Goal: Information Seeking & Learning: Learn about a topic

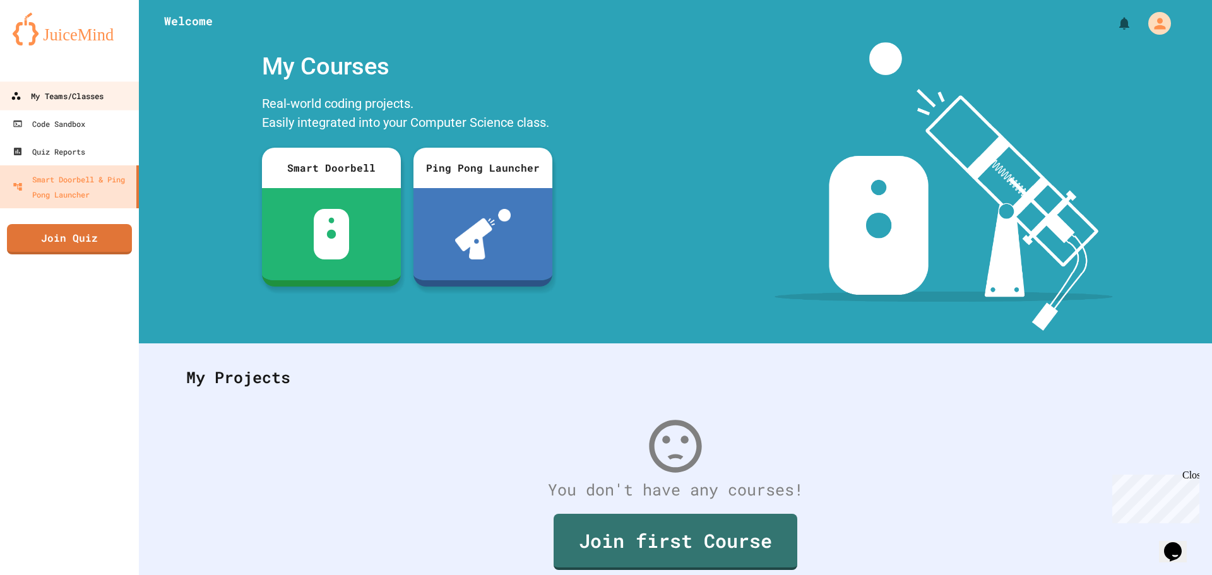
click at [98, 92] on div "My Teams/Classes" at bounding box center [57, 96] width 93 height 16
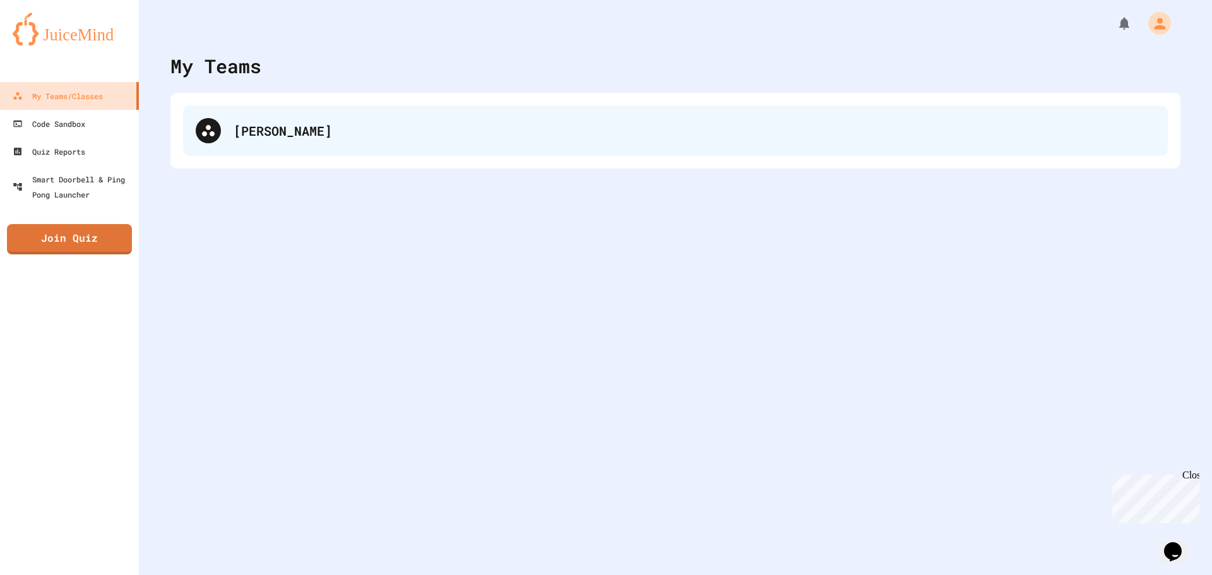
click at [429, 132] on div "[PERSON_NAME]" at bounding box center [695, 130] width 922 height 19
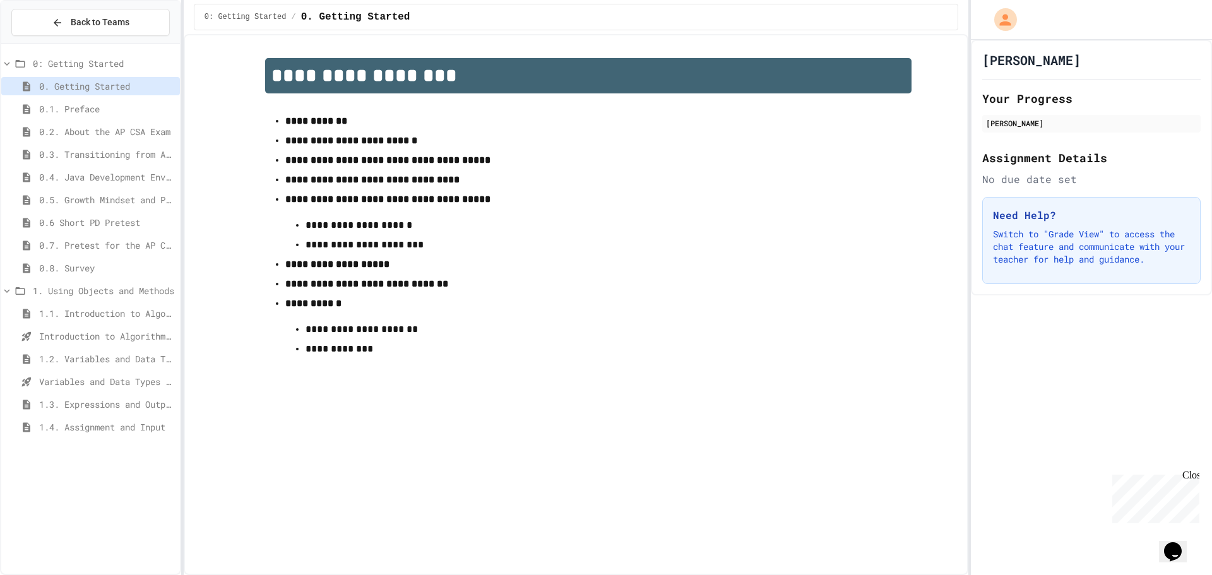
click at [136, 424] on span "1.4. Assignment and Input" at bounding box center [107, 427] width 136 height 13
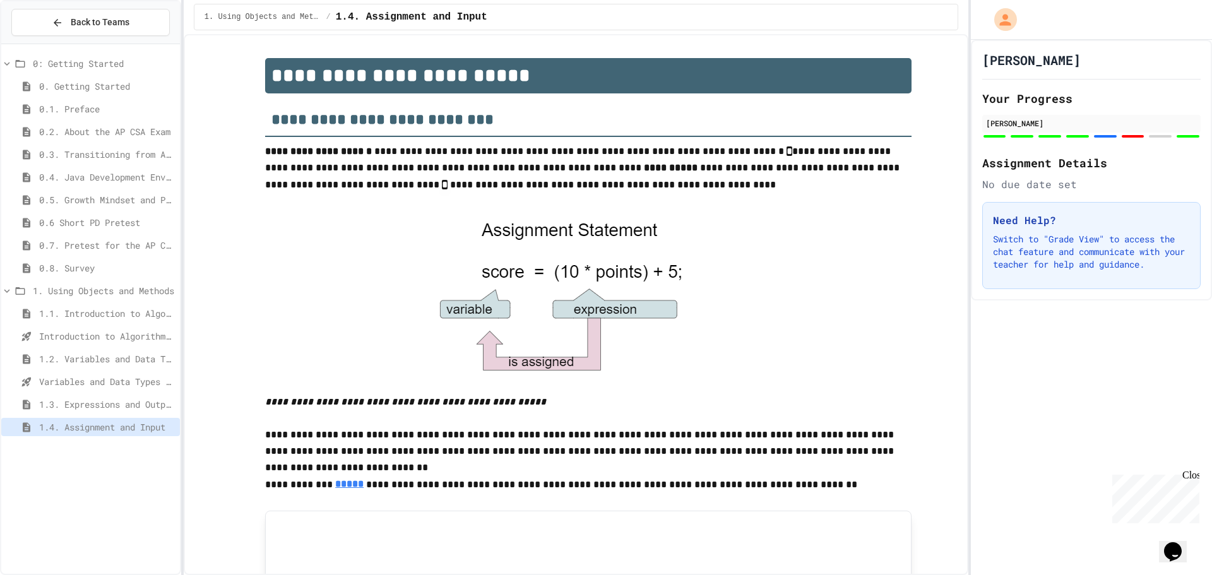
scroll to position [704, 0]
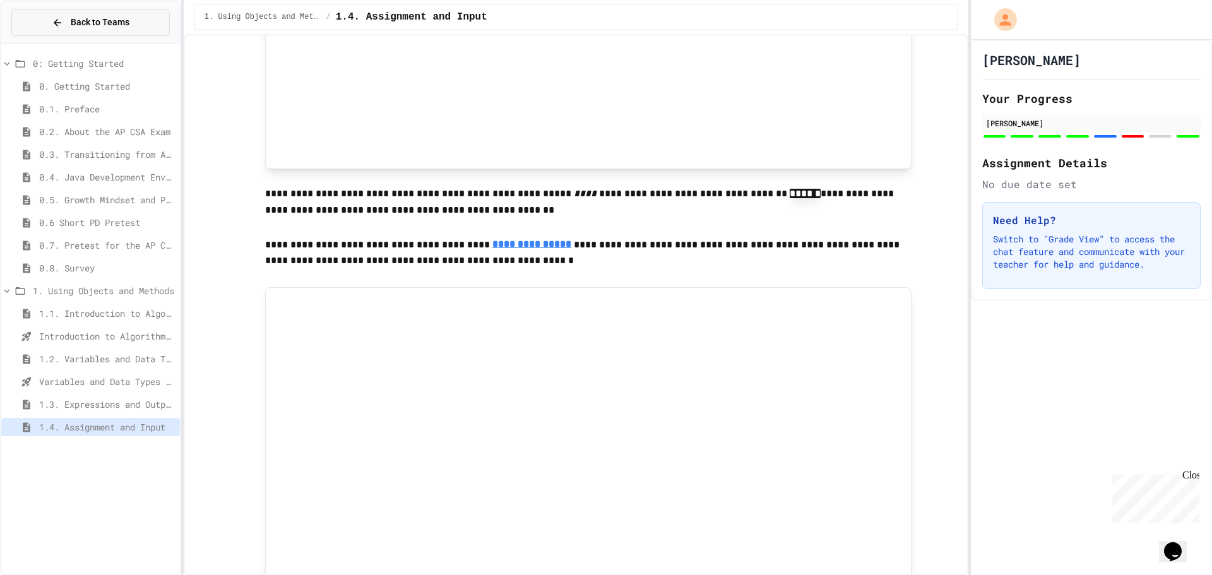
click at [79, 20] on span "Back to Teams" at bounding box center [100, 22] width 59 height 13
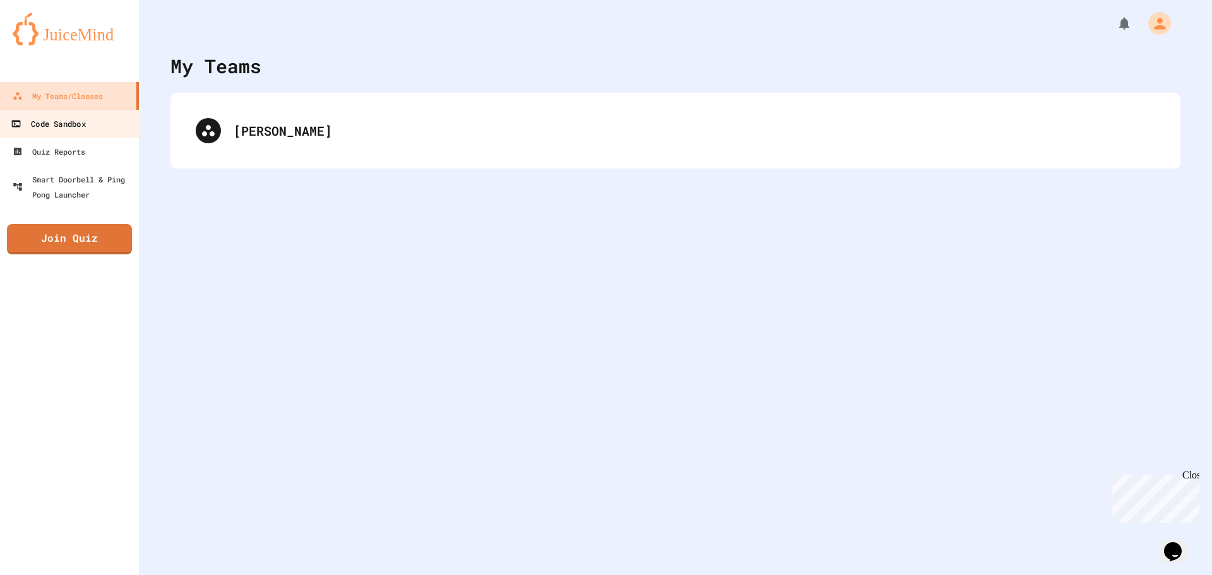
click at [99, 115] on link "Code Sandbox" at bounding box center [69, 123] width 143 height 28
